Goal: Use online tool/utility: Utilize a website feature to perform a specific function

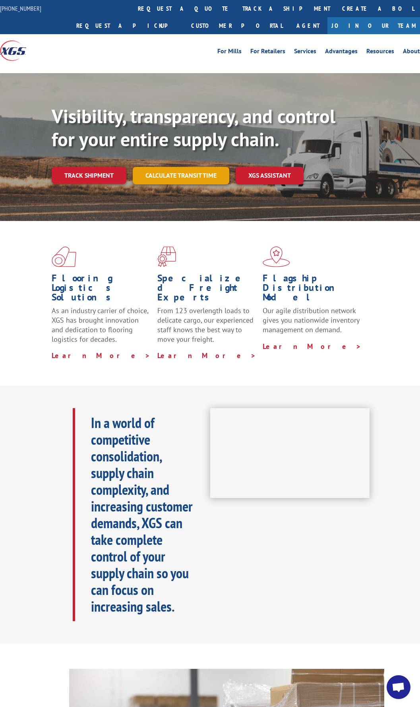
click at [184, 174] on link "Calculate transit time" at bounding box center [181, 175] width 97 height 17
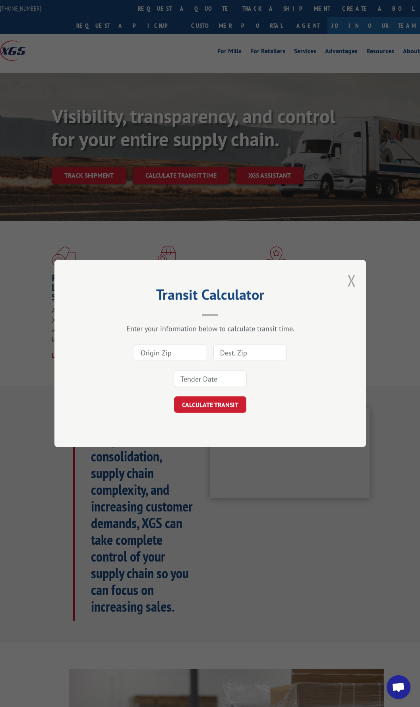
click at [352, 284] on button "Close modal" at bounding box center [352, 280] width 9 height 21
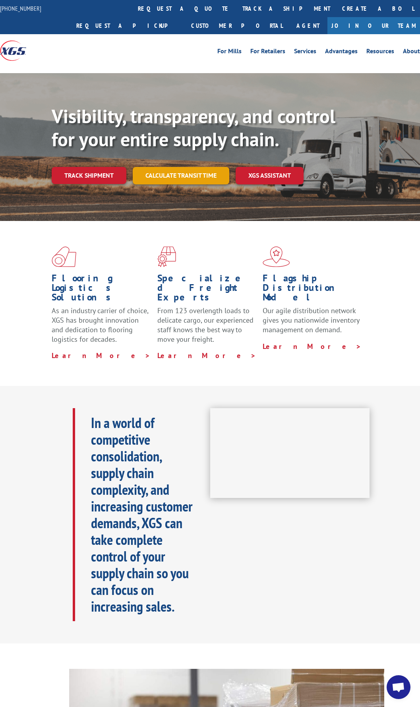
click at [177, 172] on link "Calculate transit time" at bounding box center [181, 175] width 97 height 17
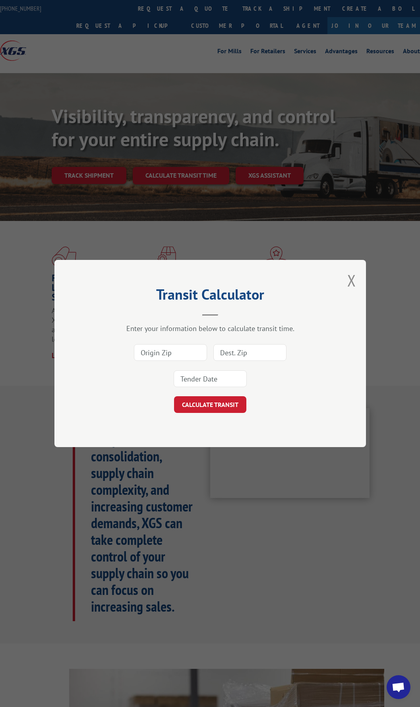
click at [166, 358] on input at bounding box center [170, 352] width 73 height 17
type input "30721"
type input "44125"
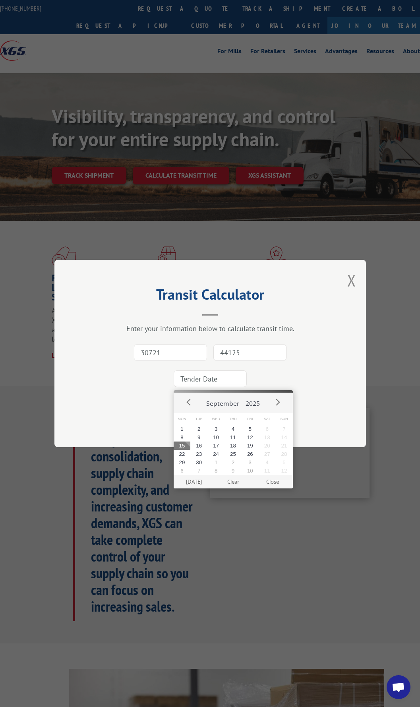
click at [185, 447] on button "15" at bounding box center [182, 446] width 17 height 8
type input "[DATE]"
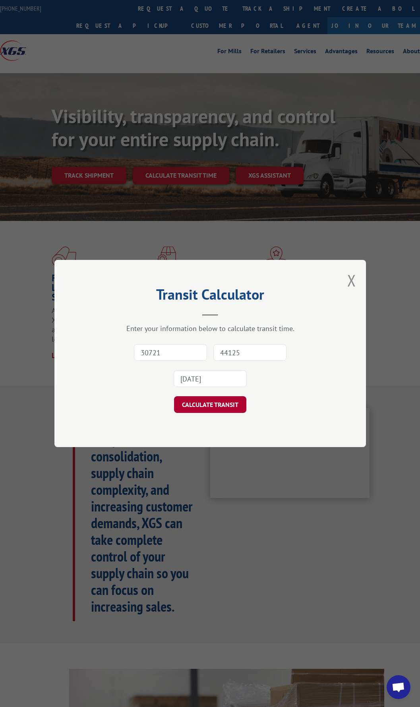
click at [199, 405] on button "CALCULATE TRANSIT" at bounding box center [210, 404] width 72 height 17
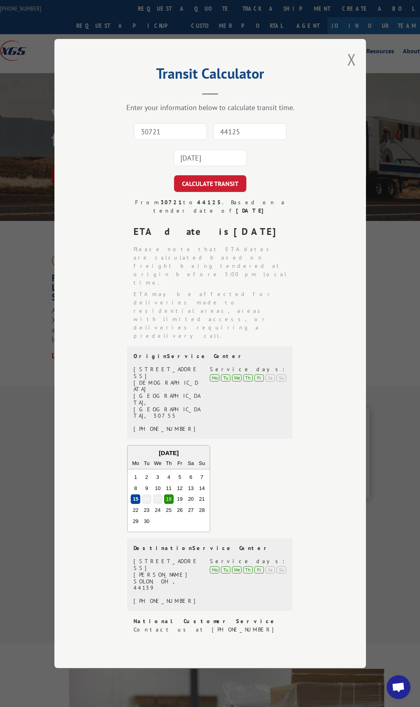
click at [181, 140] on input "30721" at bounding box center [170, 131] width 73 height 17
type input "30721"
type input "48211"
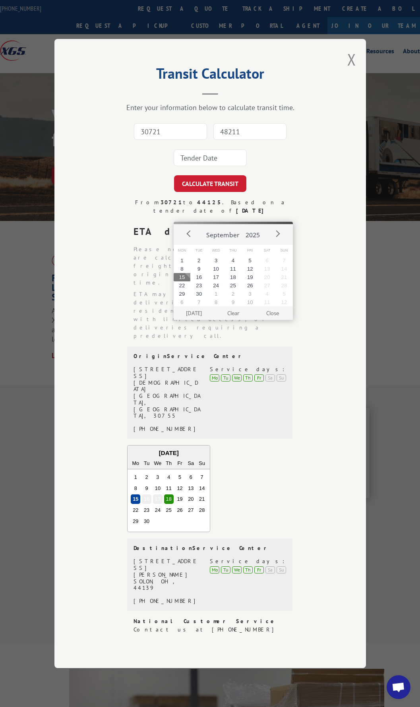
click at [187, 278] on button "15" at bounding box center [182, 277] width 17 height 8
type input "[DATE]"
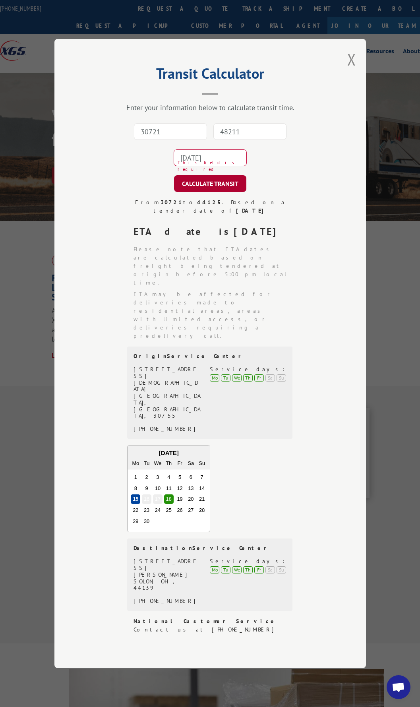
click at [197, 192] on button "CALCULATE TRANSIT" at bounding box center [210, 183] width 72 height 17
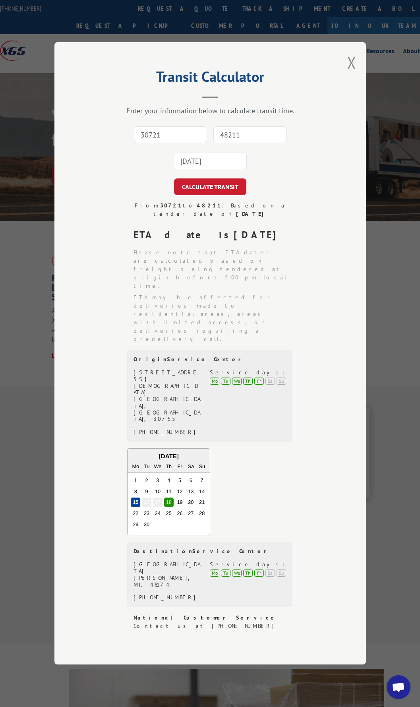
click at [179, 144] on input "30721" at bounding box center [170, 135] width 73 height 17
type input "30721"
type input "44125"
drag, startPoint x: 249, startPoint y: 187, endPoint x: 185, endPoint y: 183, distance: 64.5
click at [185, 175] on div "30721 44125 This field is required" at bounding box center [210, 148] width 232 height 52
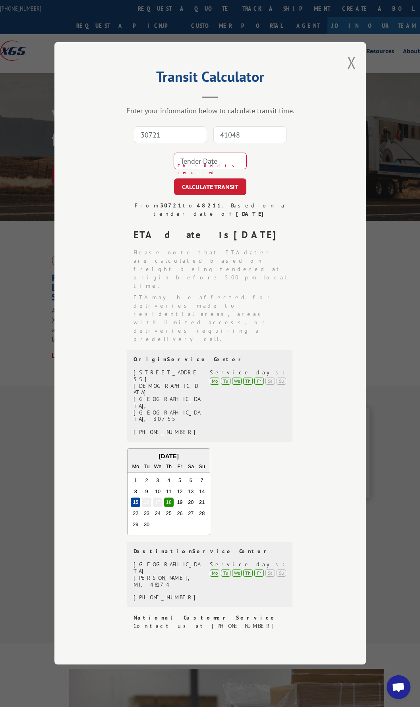
type input "41048"
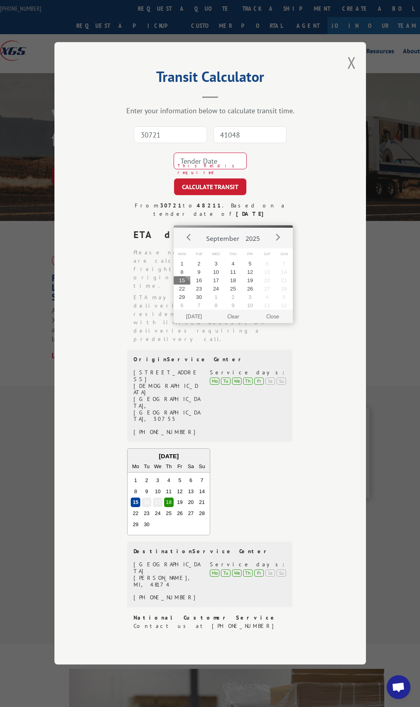
click at [214, 170] on input at bounding box center [210, 161] width 73 height 17
click at [183, 279] on button "15" at bounding box center [182, 280] width 17 height 8
type input "[DATE]"
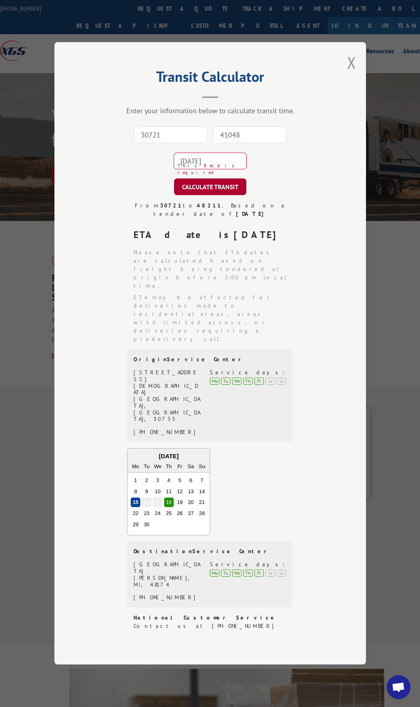
click at [203, 196] on button "CALCULATE TRANSIT" at bounding box center [210, 187] width 72 height 17
